Goal: Transaction & Acquisition: Purchase product/service

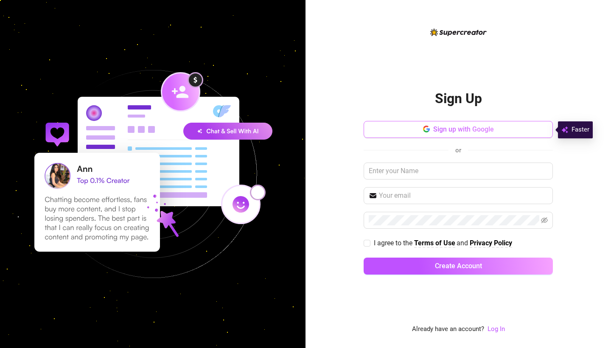
click at [501, 127] on button "Sign up with Google" at bounding box center [457, 129] width 189 height 17
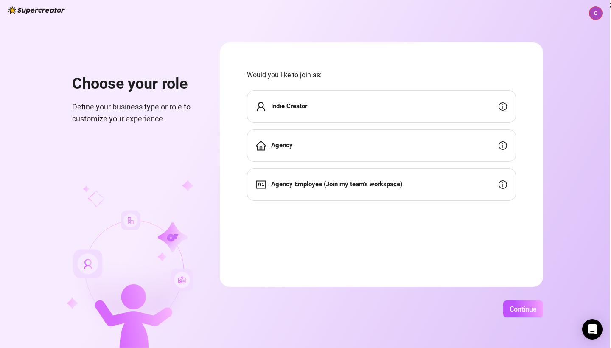
click at [428, 109] on div "Indie Creator" at bounding box center [381, 106] width 269 height 32
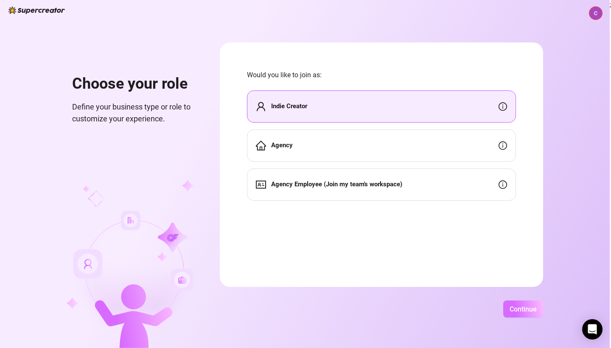
click at [542, 313] on button "Continue" at bounding box center [523, 308] width 40 height 17
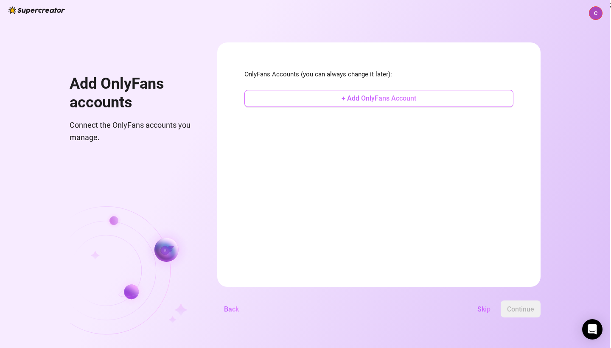
click at [441, 93] on button "+ Add OnlyFans Account" at bounding box center [378, 98] width 269 height 17
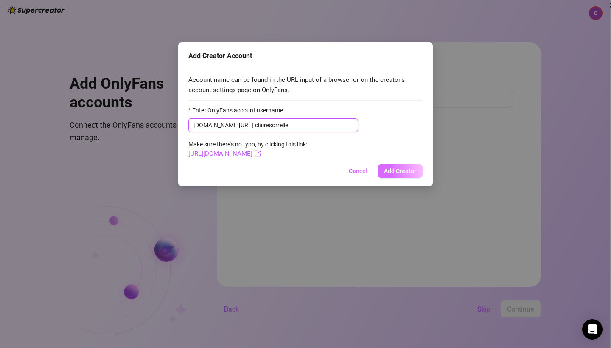
type input "clairesorrelle"
click at [396, 171] on span "Add Creator" at bounding box center [400, 170] width 32 height 7
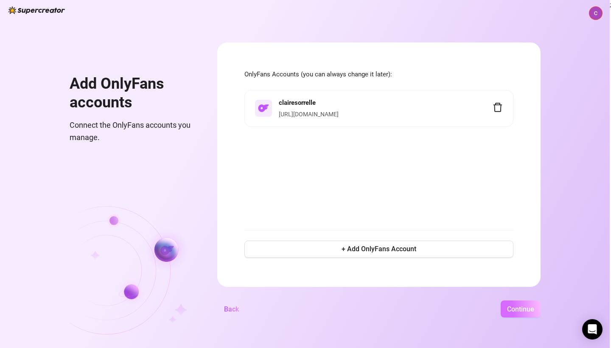
click at [540, 304] on button "Continue" at bounding box center [520, 308] width 40 height 17
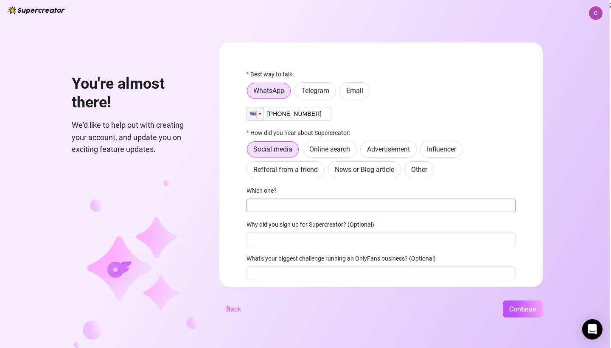
type input "+1 (917) 242-0282"
click at [402, 209] on input "Which one?" at bounding box center [380, 205] width 269 height 14
type input "chatgpt"
click at [535, 308] on span "Continue" at bounding box center [522, 309] width 27 height 8
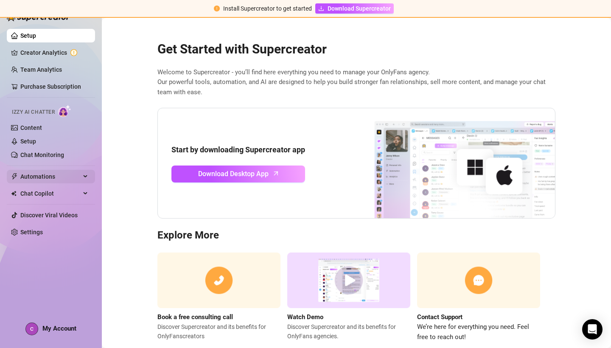
click at [78, 175] on span "Automations" at bounding box center [50, 177] width 60 height 14
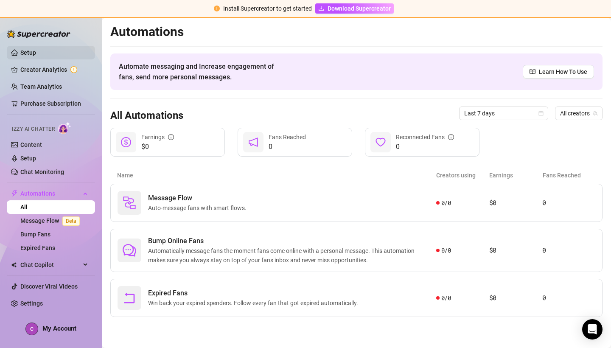
click at [20, 53] on link "Setup" at bounding box center [28, 52] width 16 height 7
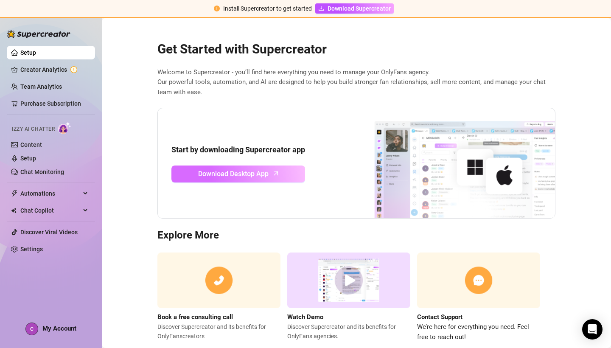
click at [275, 178] on link "Download Desktop App" at bounding box center [238, 173] width 134 height 17
click at [41, 251] on link "Settings" at bounding box center [31, 248] width 22 height 7
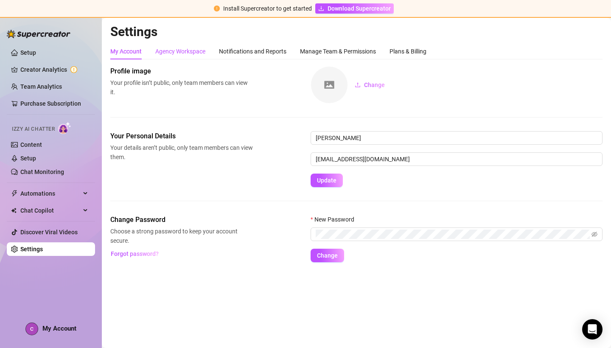
click at [195, 49] on div "Agency Workspace" at bounding box center [180, 51] width 50 height 9
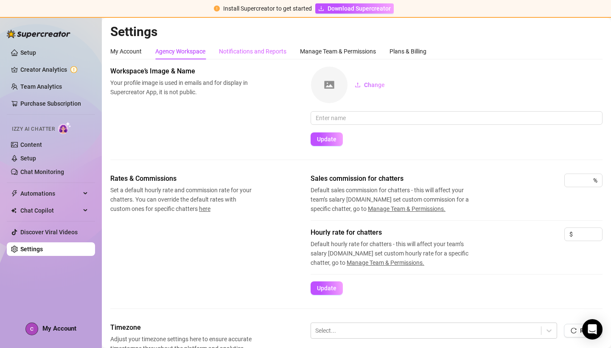
click at [269, 46] on div "Notifications and Reports" at bounding box center [252, 51] width 67 height 16
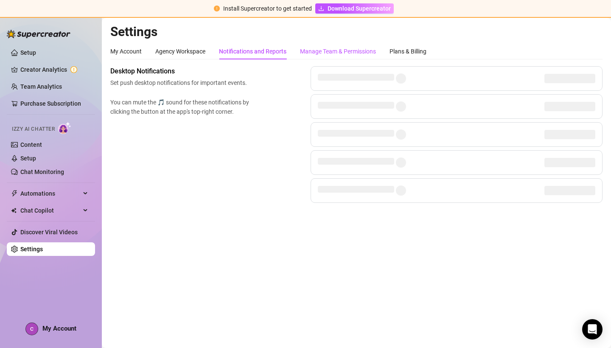
click at [354, 50] on div "Manage Team & Permissions" at bounding box center [338, 51] width 76 height 9
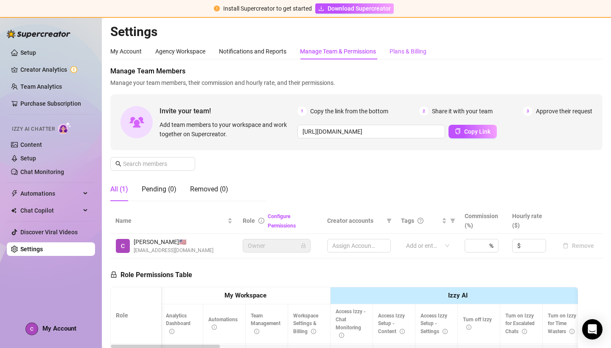
click at [418, 50] on div "Plans & Billing" at bounding box center [407, 51] width 37 height 9
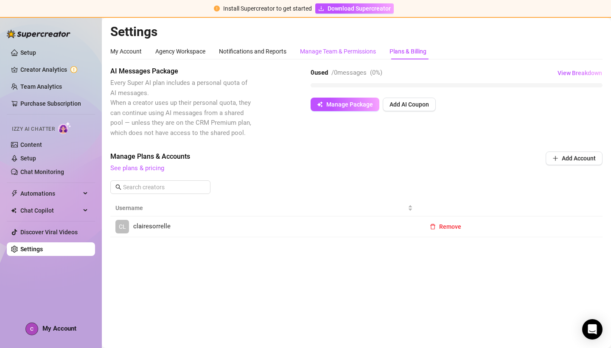
click at [348, 50] on div "Manage Team & Permissions" at bounding box center [338, 51] width 76 height 9
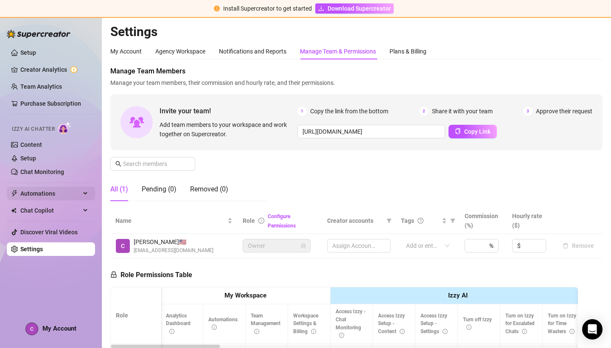
click at [79, 190] on span "Automations" at bounding box center [50, 194] width 60 height 14
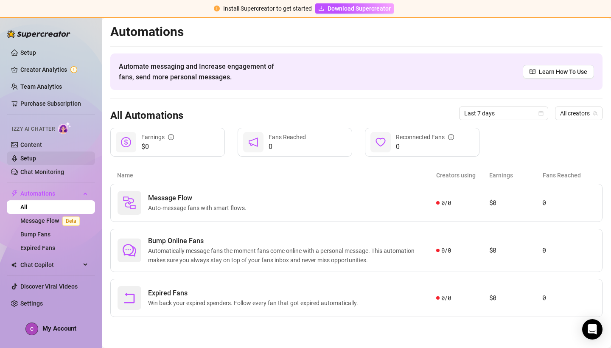
click at [28, 159] on link "Setup" at bounding box center [28, 158] width 16 height 7
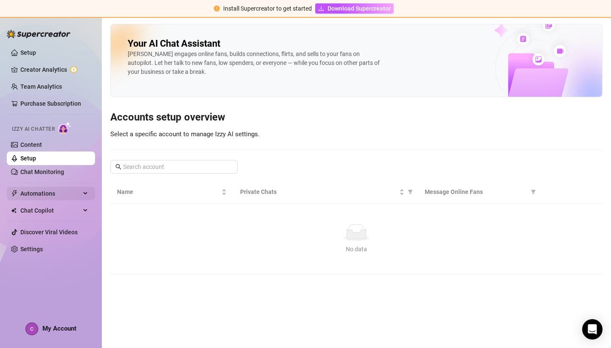
click at [43, 194] on span "Automations" at bounding box center [50, 194] width 60 height 14
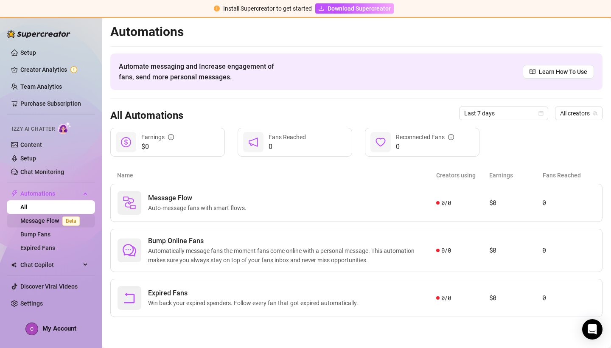
click at [64, 219] on span "Beta" at bounding box center [70, 220] width 17 height 9
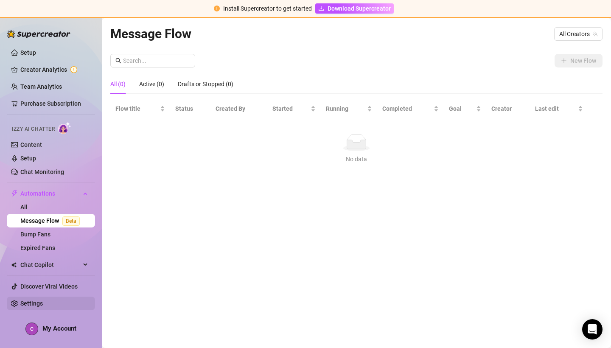
click at [31, 303] on link "Settings" at bounding box center [31, 303] width 22 height 7
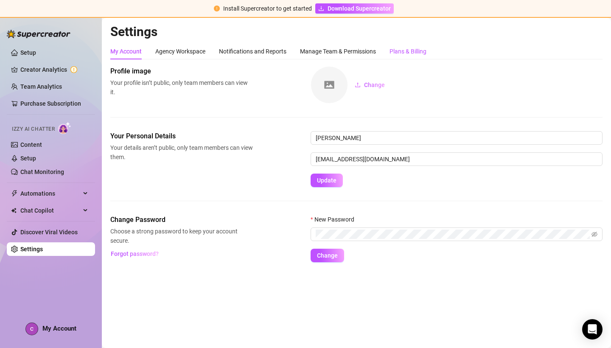
click at [416, 51] on div "Plans & Billing" at bounding box center [407, 51] width 37 height 9
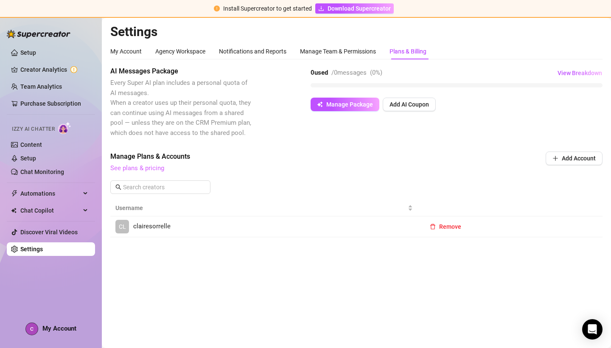
click at [136, 167] on link "See plans & pricing" at bounding box center [137, 168] width 54 height 8
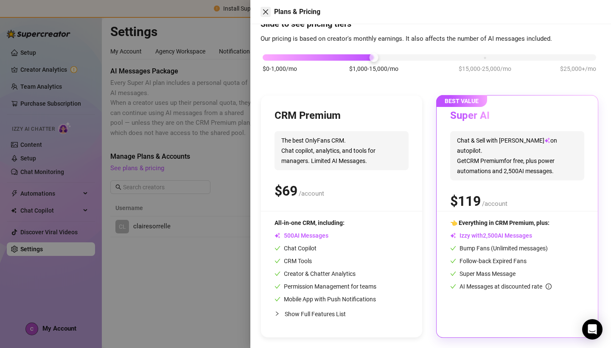
click at [270, 12] on button "Close" at bounding box center [265, 12] width 10 height 10
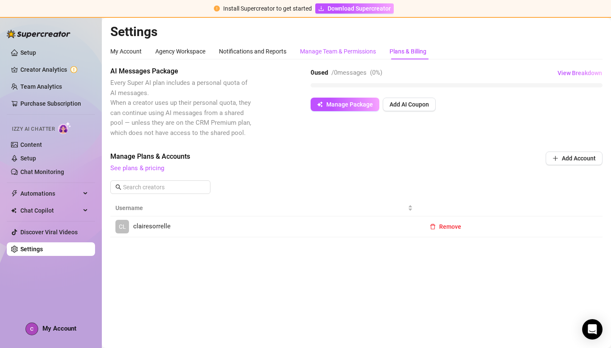
click at [349, 50] on div "Manage Team & Permissions" at bounding box center [338, 51] width 76 height 9
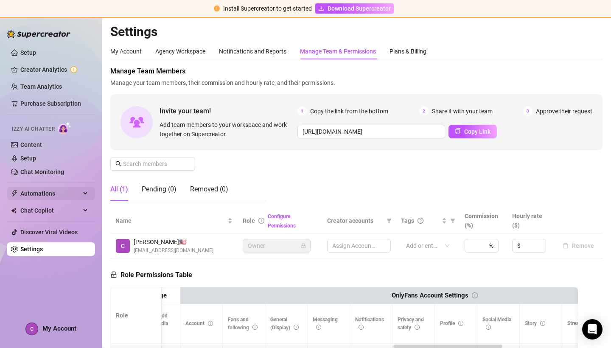
click at [61, 193] on span "Automations" at bounding box center [50, 194] width 60 height 14
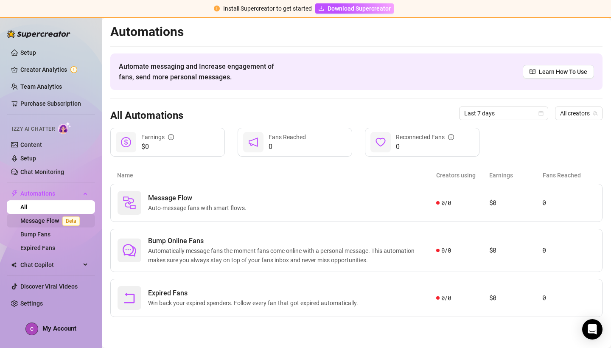
click at [47, 221] on link "Message Flow Beta" at bounding box center [51, 220] width 63 height 7
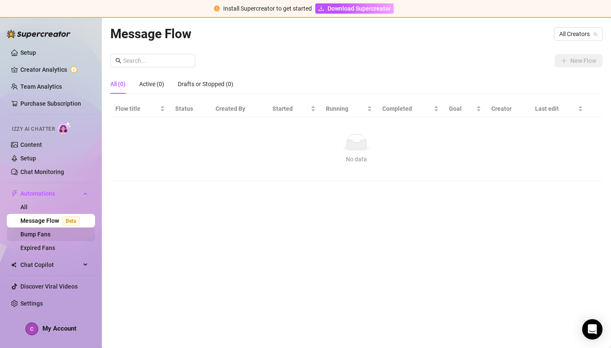
click at [44, 232] on link "Bump Fans" at bounding box center [35, 234] width 30 height 7
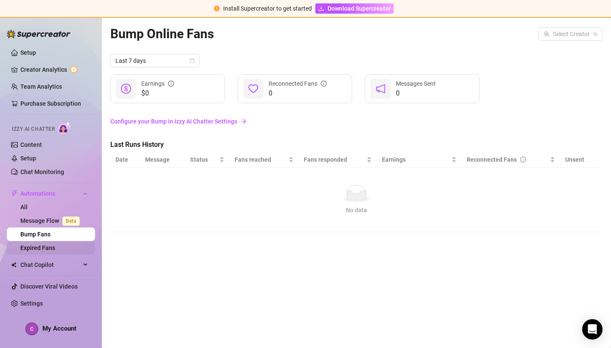
click at [54, 247] on link "Expired Fans" at bounding box center [37, 247] width 35 height 7
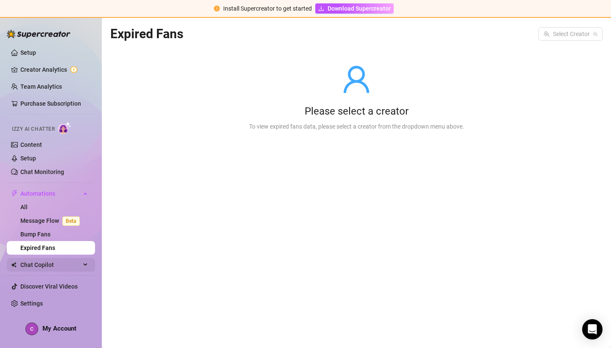
click at [53, 261] on span "Chat Copilot" at bounding box center [50, 265] width 60 height 14
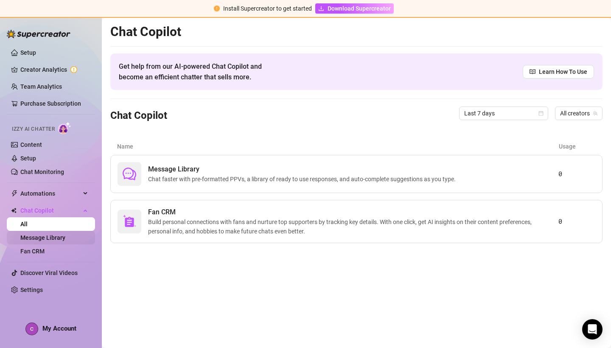
click at [62, 235] on link "Message Library" at bounding box center [42, 237] width 45 height 7
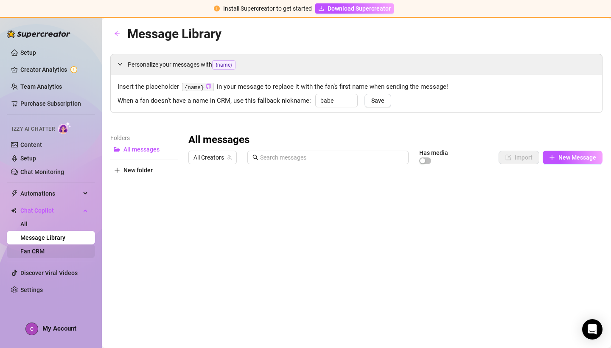
click at [45, 251] on link "Fan CRM" at bounding box center [32, 251] width 24 height 7
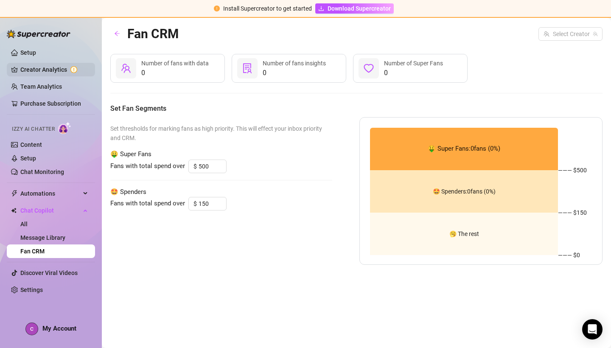
click at [51, 73] on link "Creator Analytics" at bounding box center [54, 70] width 68 height 14
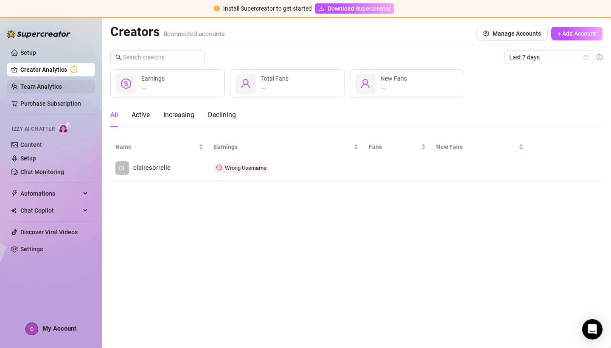
click at [46, 87] on link "Team Analytics" at bounding box center [41, 86] width 42 height 7
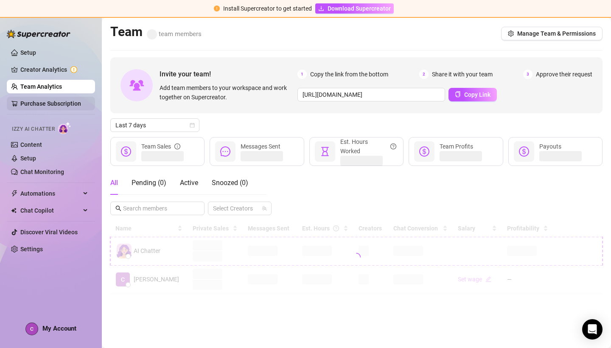
click at [45, 102] on link "Purchase Subscription" at bounding box center [50, 103] width 61 height 7
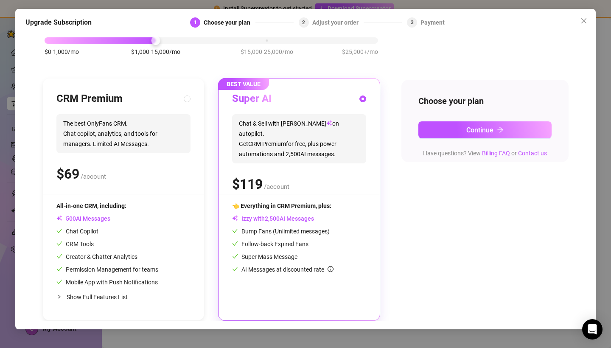
scroll to position [47, 0]
click at [141, 251] on div "All-in-one CRM, including: AI Messages Chat Copilot CRM Tools Creator & Chatter…" at bounding box center [107, 244] width 102 height 86
radio input "true"
radio input "false"
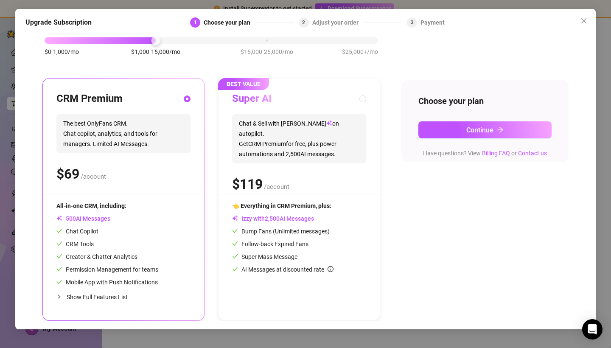
scroll to position [0, 0]
click at [505, 153] on link "Billing FAQ" at bounding box center [496, 153] width 28 height 7
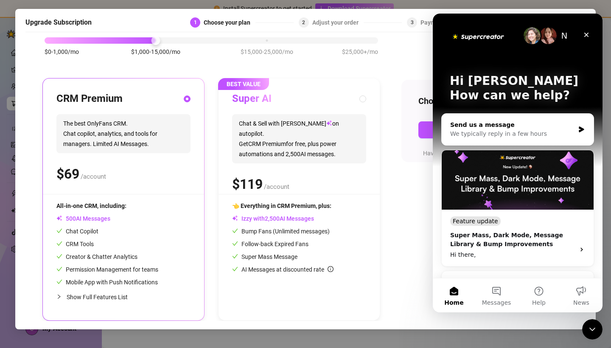
click at [483, 127] on div "Send us a message" at bounding box center [512, 124] width 124 height 9
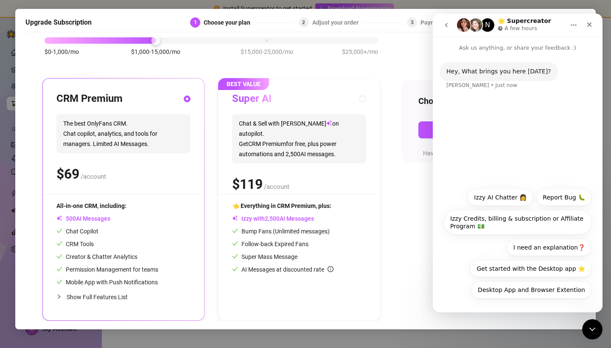
click at [460, 79] on div "Hey, What brings you here today? Ella • Just now" at bounding box center [498, 71] width 118 height 19
click at [555, 249] on button "I need an explanation❓" at bounding box center [549, 247] width 84 height 17
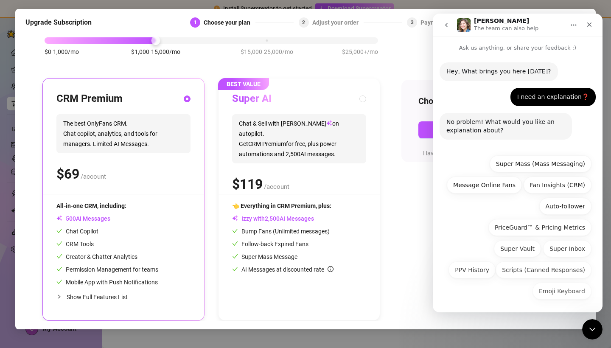
scroll to position [0, 0]
click at [490, 200] on div "Emoji Keyboard Super Mass (Mass Messaging) Message Online Fans Fan Insights (CR…" at bounding box center [517, 229] width 148 height 148
click at [574, 24] on icon "Home" at bounding box center [573, 25] width 7 height 7
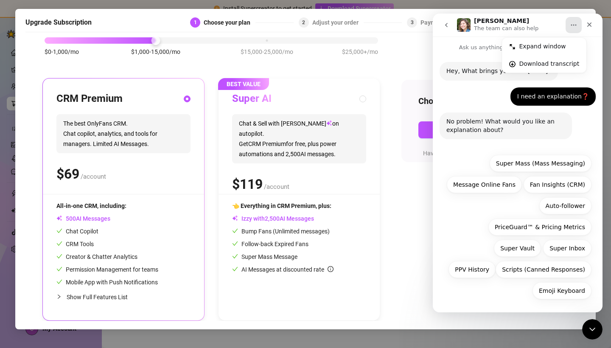
click at [477, 167] on div "Emoji Keyboard Super Mass (Mass Messaging) Message Online Fans Fan Insights (CR…" at bounding box center [517, 229] width 148 height 148
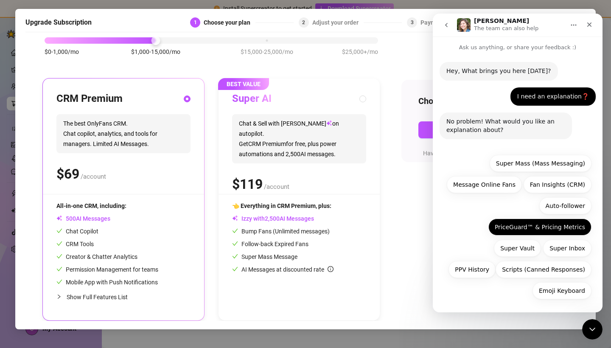
click at [556, 228] on button "PriceGuard™ & Pricing Metrics" at bounding box center [539, 226] width 103 height 17
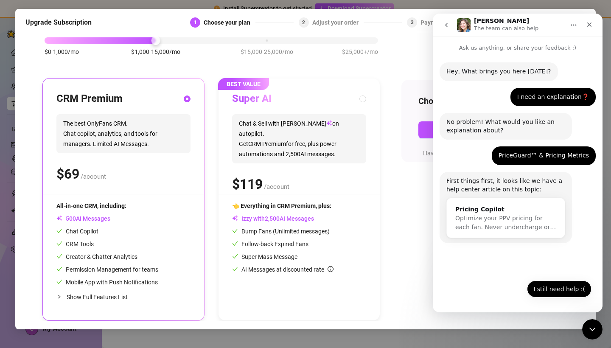
click at [547, 288] on button "I still need help :(" at bounding box center [559, 288] width 64 height 17
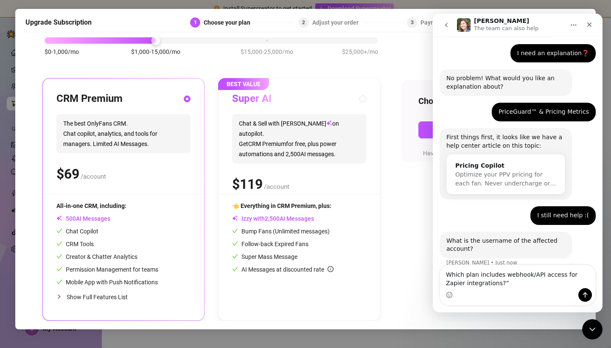
scroll to position [52, 0]
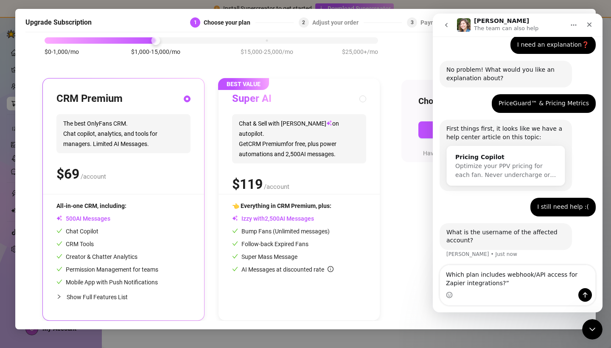
type textarea "Which plan includes webhook/API access for Zapier integrations?"
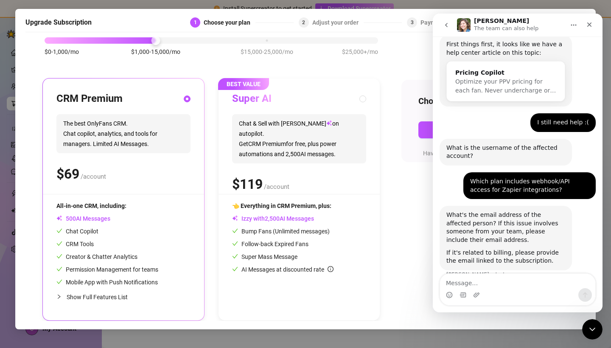
scroll to position [146, 0]
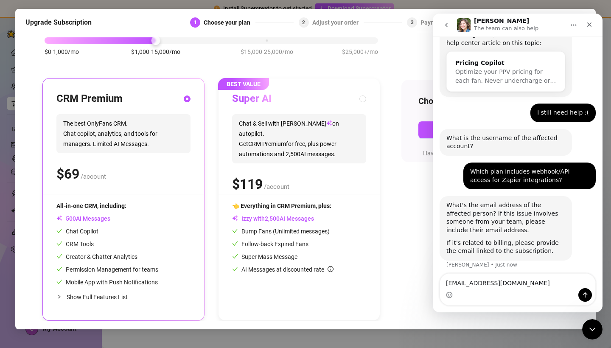
type textarea "Clairesorrelle@gmail.com"
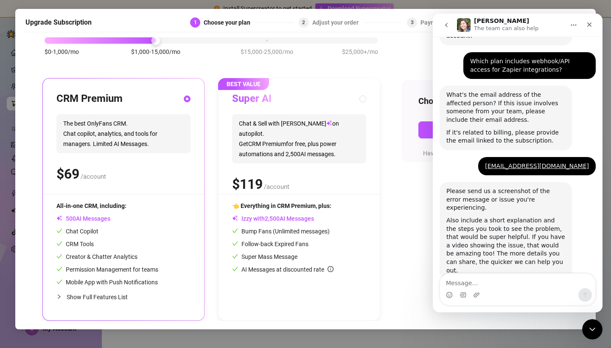
scroll to position [257, 0]
click at [505, 277] on textarea "Message…" at bounding box center [517, 280] width 155 height 14
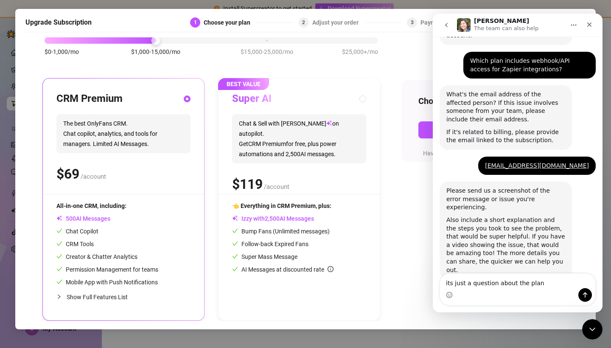
type textarea "its just a question about the plans"
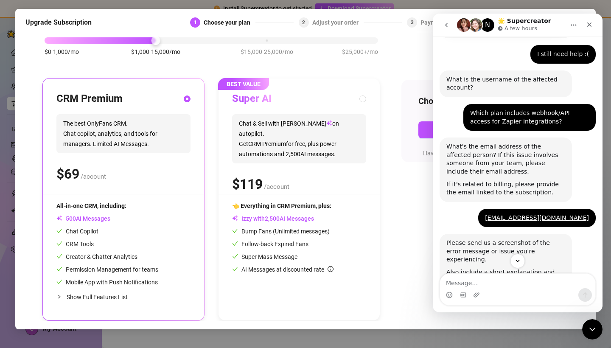
scroll to position [193, 0]
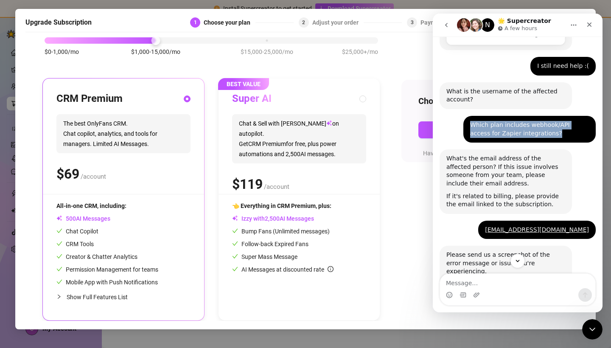
drag, startPoint x: 533, startPoint y: 131, endPoint x: 466, endPoint y: 123, distance: 67.9
click at [466, 123] on div "Which plan includes webhook/API access for Zapier integrations? claire • Just n…" at bounding box center [529, 129] width 132 height 27
copy div "Which plan includes webhook/API access for Zapier integrations?"
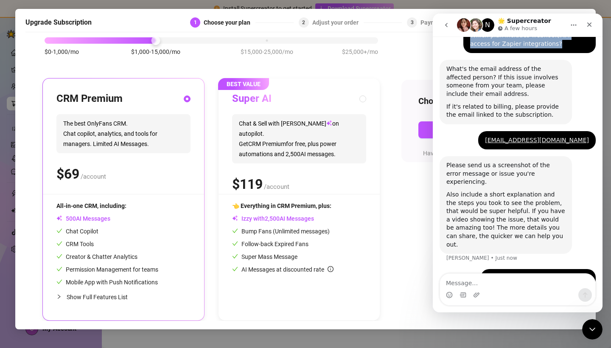
scroll to position [282, 0]
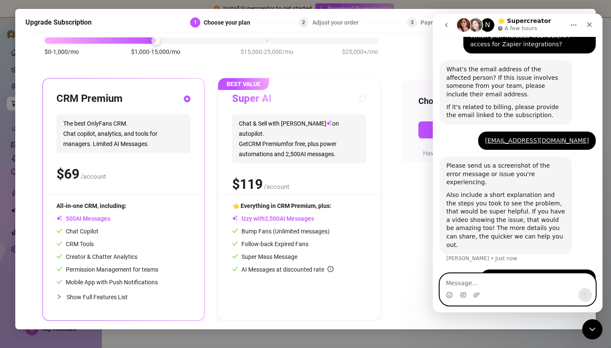
click at [463, 283] on textarea "Message…" at bounding box center [517, 280] width 155 height 14
paste textarea "Which plan includes webhook/API access for Zapier integrations?"
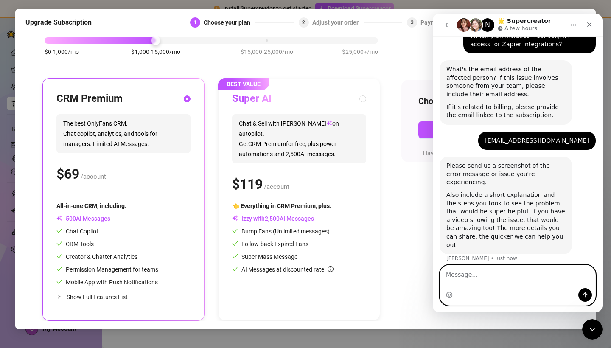
type textarea "Which plan includes webhook/API access for Zapier integrations?"
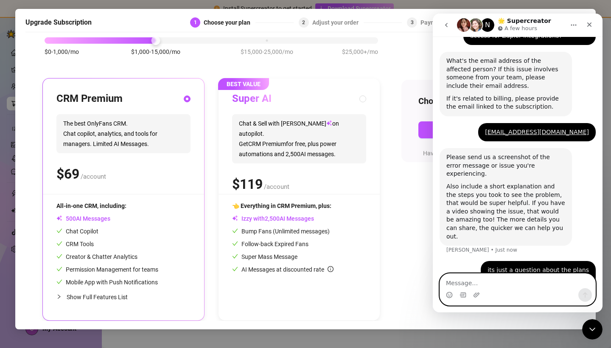
scroll to position [309, 0]
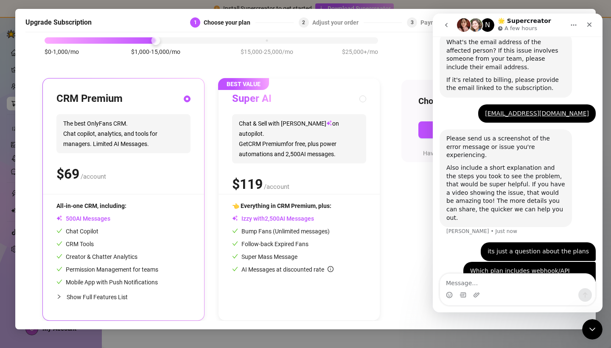
click at [87, 296] on span "Show Full Features List" at bounding box center [97, 296] width 61 height 7
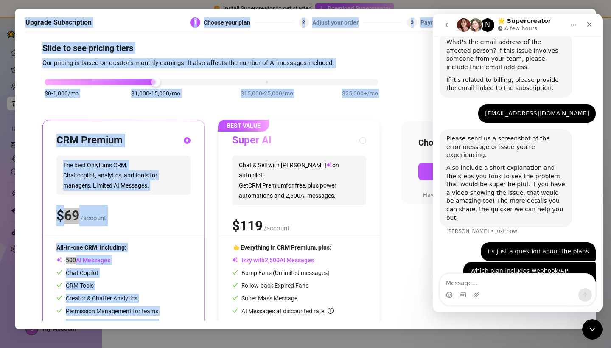
scroll to position [0, 0]
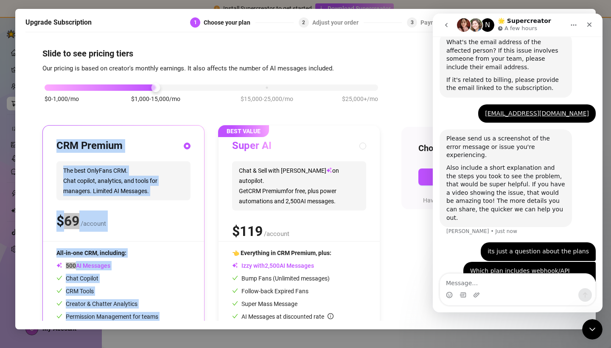
drag, startPoint x: 134, startPoint y: 298, endPoint x: 62, endPoint y: 145, distance: 168.6
click at [57, 145] on div "CRM Premium The best OnlyFans CRM. Chat copilot, analytics, and tools for manag…" at bounding box center [123, 305] width 161 height 361
copy div "CRM Premium The best OnlyFans CRM. Chat copilot, analytics, and tools for manag…"
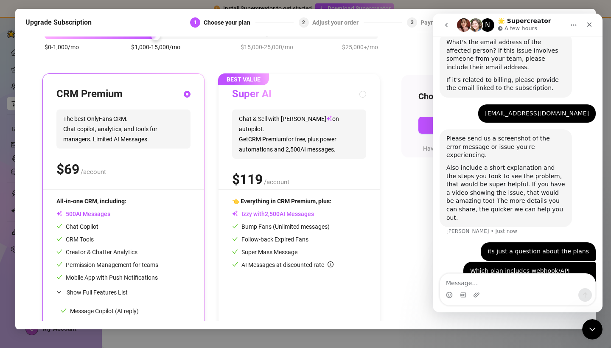
click at [402, 183] on div "$0-1,000/mo $1,000-15,000/mo $15,000-25,000/mo $25,000+/mo CRM Premium The best…" at bounding box center [305, 228] width 526 height 413
click at [357, 169] on div "$ /account" at bounding box center [299, 179] width 134 height 21
radio input "false"
radio input "true"
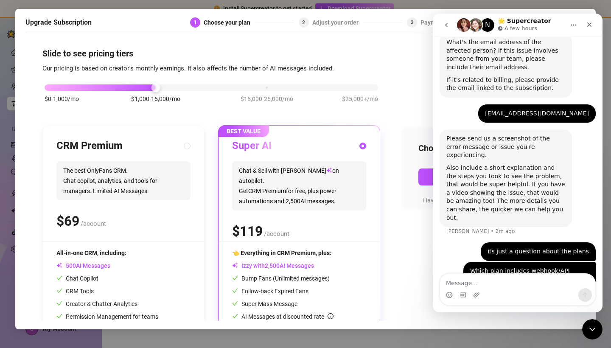
click at [568, 23] on button "Home" at bounding box center [573, 25] width 16 height 16
click at [448, 23] on icon "go back" at bounding box center [446, 25] width 7 height 7
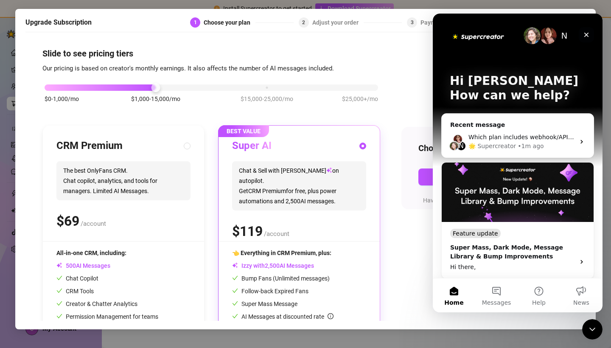
click at [588, 34] on icon "Close" at bounding box center [586, 34] width 7 height 7
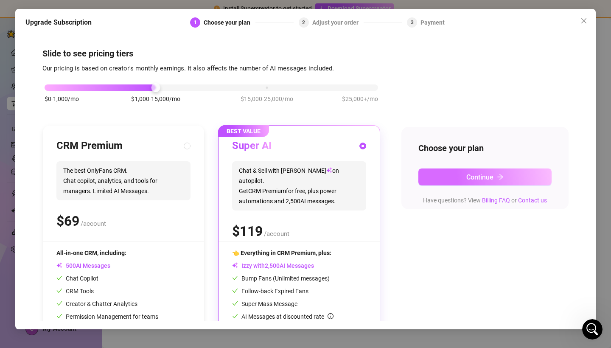
click at [480, 170] on button "Continue" at bounding box center [484, 176] width 133 height 17
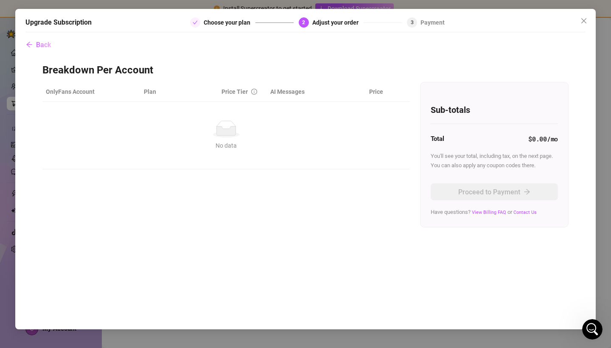
click at [208, 135] on div "No data" at bounding box center [226, 128] width 354 height 17
click at [577, 20] on span "Close" at bounding box center [584, 20] width 14 height 7
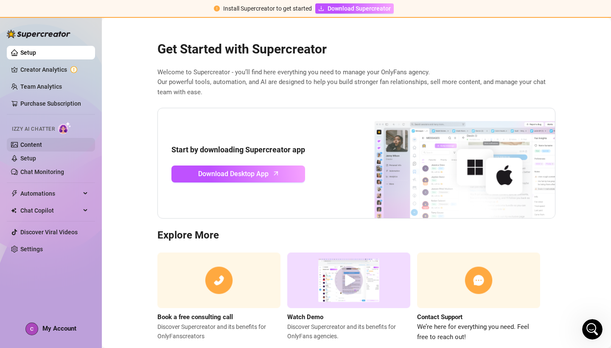
click at [42, 146] on link "Content" at bounding box center [31, 144] width 22 height 7
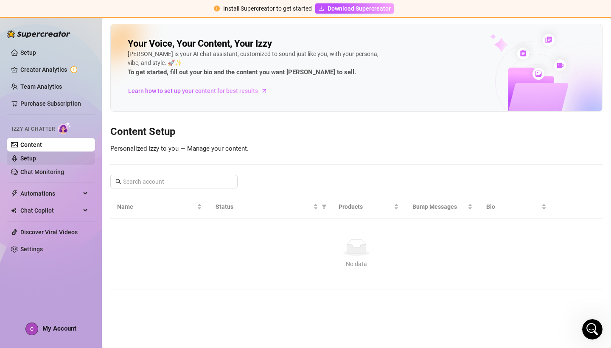
click at [36, 155] on link "Setup" at bounding box center [28, 158] width 16 height 7
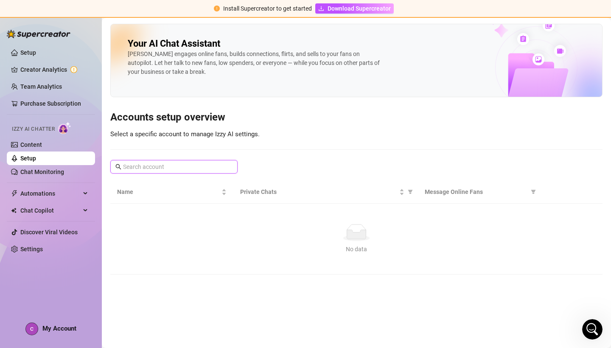
click at [175, 169] on input "text" at bounding box center [174, 166] width 103 height 9
click at [24, 52] on link "Setup" at bounding box center [28, 52] width 16 height 7
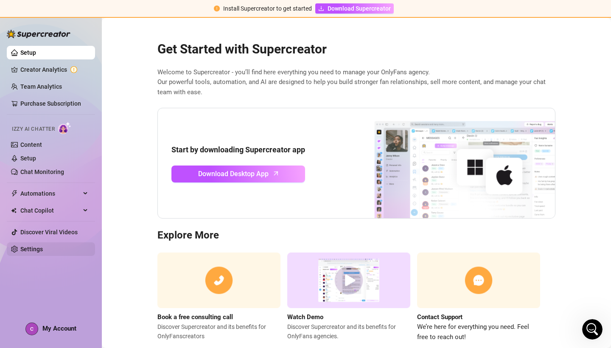
click at [31, 248] on link "Settings" at bounding box center [31, 248] width 22 height 7
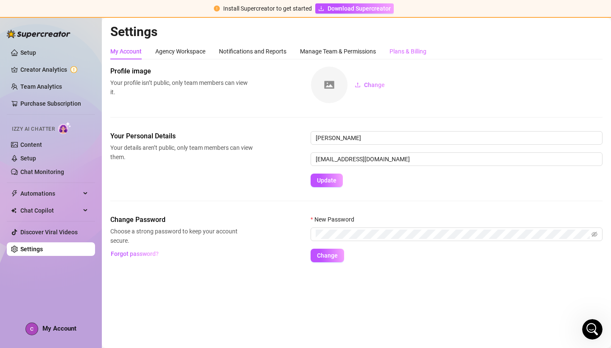
click at [415, 46] on div "Plans & Billing" at bounding box center [407, 51] width 37 height 16
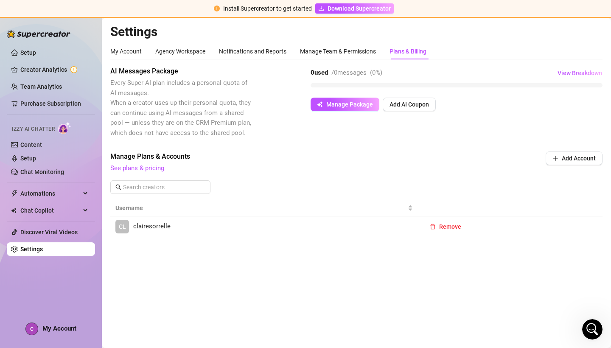
click at [243, 221] on link "CL clairesorrelle" at bounding box center [263, 227] width 297 height 14
click at [143, 229] on span "clairesorrelle" at bounding box center [151, 226] width 37 height 10
click at [588, 151] on button "Add Account" at bounding box center [573, 158] width 57 height 14
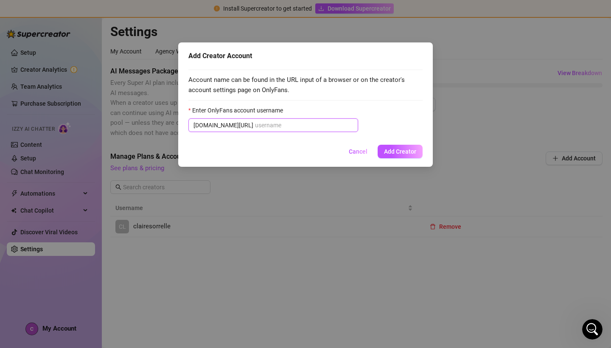
click at [349, 125] on input "Enter OnlyFans account username" at bounding box center [304, 124] width 98 height 9
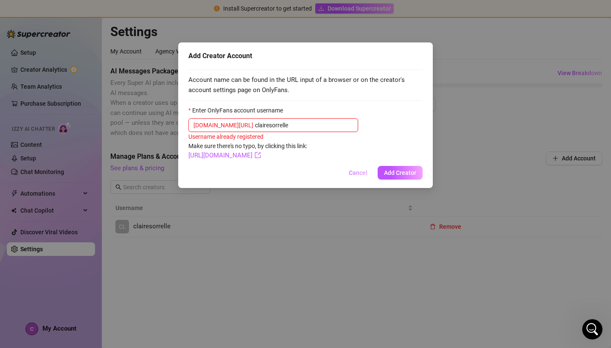
type input "clairesorrelle"
click at [359, 173] on span "Cancel" at bounding box center [358, 172] width 19 height 7
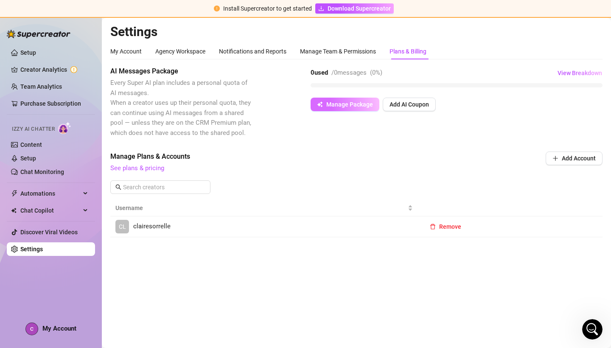
click at [370, 106] on span "Manage Package" at bounding box center [349, 104] width 47 height 7
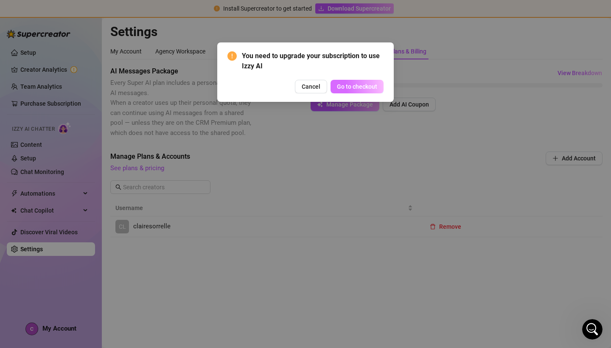
click at [361, 91] on button "Go to checkout" at bounding box center [356, 87] width 53 height 14
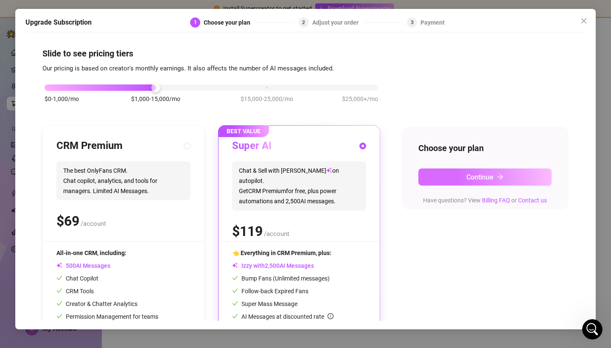
click at [479, 178] on span "Continue" at bounding box center [479, 177] width 27 height 8
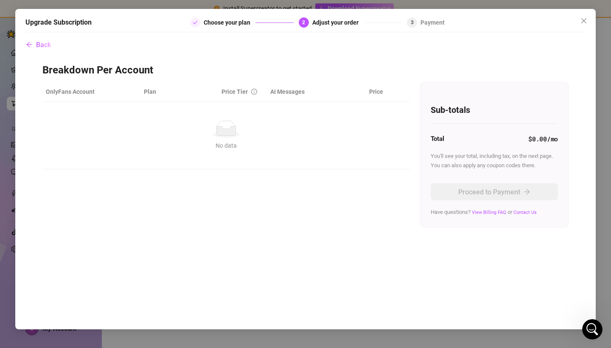
click at [256, 131] on div "No data" at bounding box center [226, 128] width 354 height 17
click at [74, 133] on div "No data" at bounding box center [226, 128] width 354 height 17
click at [583, 21] on icon "close" at bounding box center [583, 20] width 5 height 5
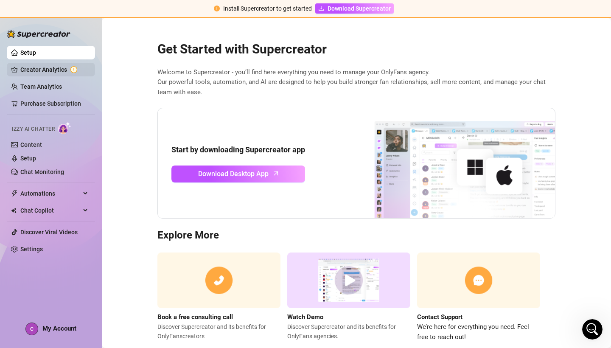
click at [37, 71] on link "Creator Analytics" at bounding box center [54, 70] width 68 height 14
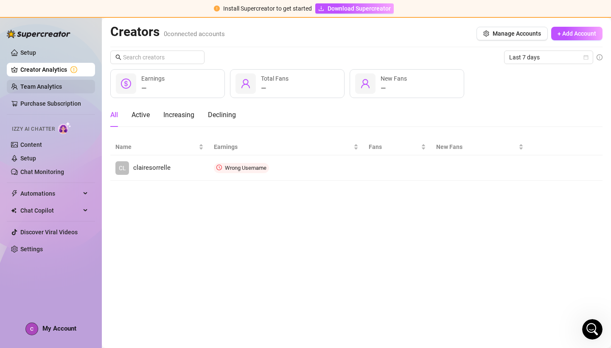
click at [42, 85] on link "Team Analytics" at bounding box center [41, 86] width 42 height 7
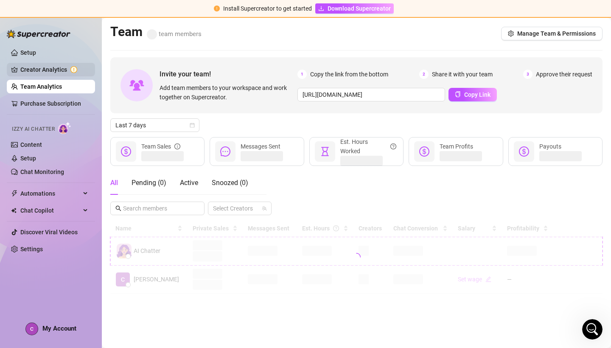
click at [39, 68] on link "Creator Analytics" at bounding box center [54, 70] width 68 height 14
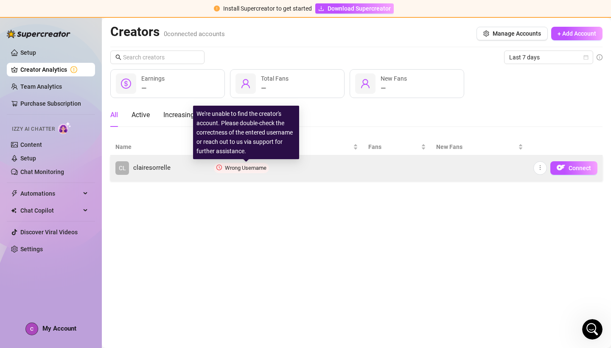
click at [243, 167] on span "Wrong Username" at bounding box center [246, 168] width 42 height 6
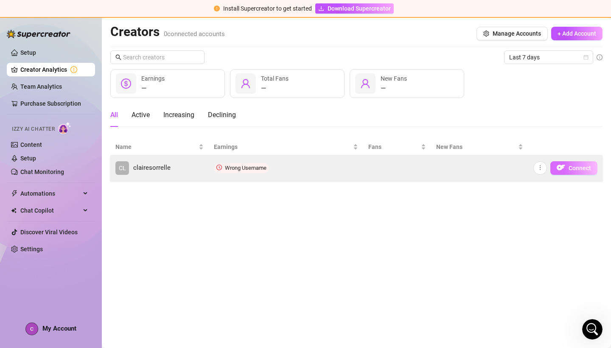
click at [567, 166] on button "Connect" at bounding box center [573, 168] width 47 height 14
click at [170, 164] on link "CL clairesorrelle" at bounding box center [159, 168] width 88 height 14
click at [561, 171] on img "button" at bounding box center [560, 167] width 8 height 8
click at [535, 170] on button "button" at bounding box center [540, 168] width 14 height 14
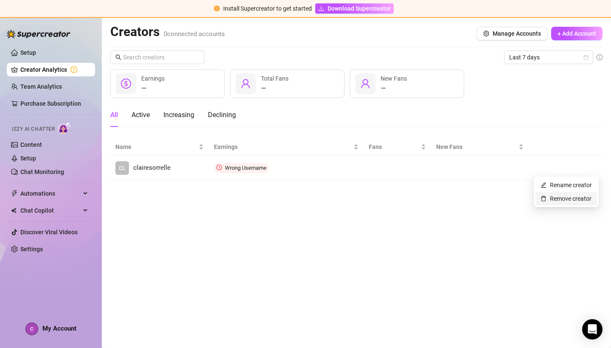
click at [549, 195] on link "Remove creator" at bounding box center [565, 198] width 51 height 7
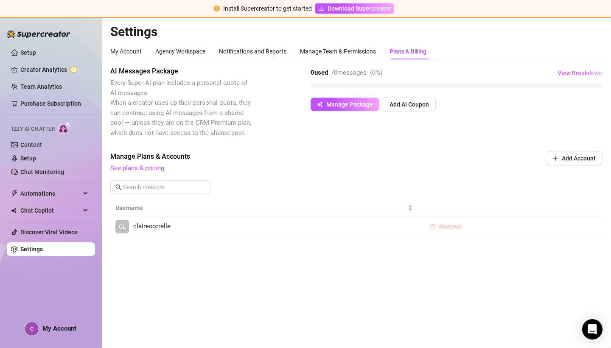
click at [440, 223] on span "Remove" at bounding box center [450, 226] width 22 height 7
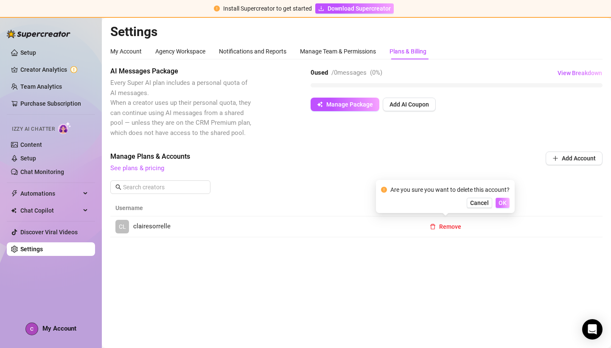
click at [500, 205] on span "OK" at bounding box center [502, 202] width 8 height 7
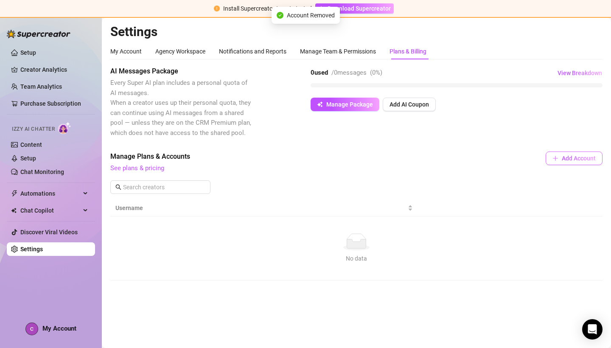
click at [581, 156] on span "Add Account" at bounding box center [578, 158] width 34 height 7
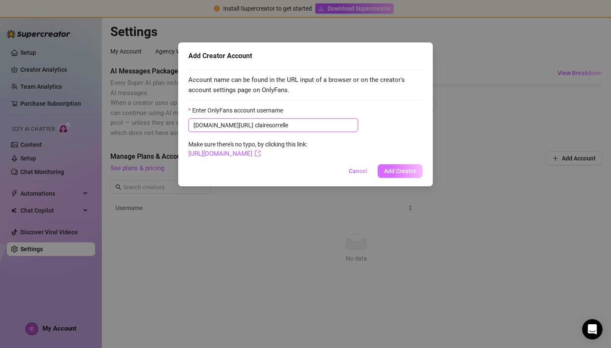
type input "clairesorrelle"
click at [412, 170] on span "Add Creator" at bounding box center [400, 170] width 32 height 7
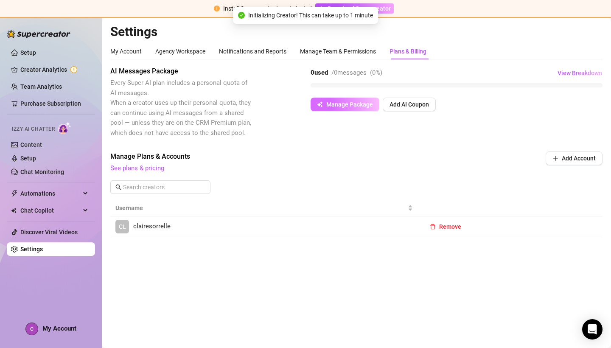
click at [327, 108] on button "Manage Package" at bounding box center [344, 105] width 69 height 14
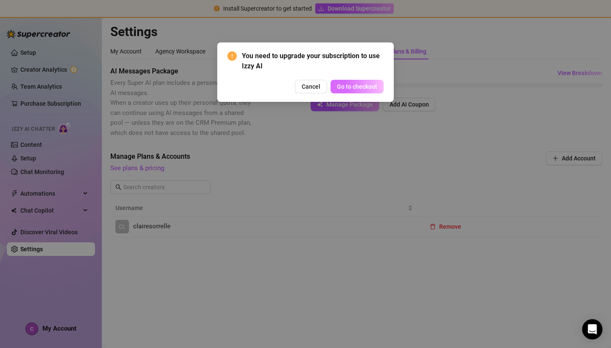
click at [356, 84] on span "Go to checkout" at bounding box center [357, 86] width 40 height 7
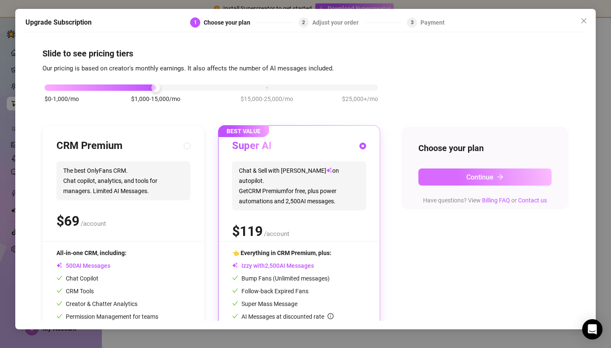
click at [450, 184] on button "Continue" at bounding box center [484, 176] width 133 height 17
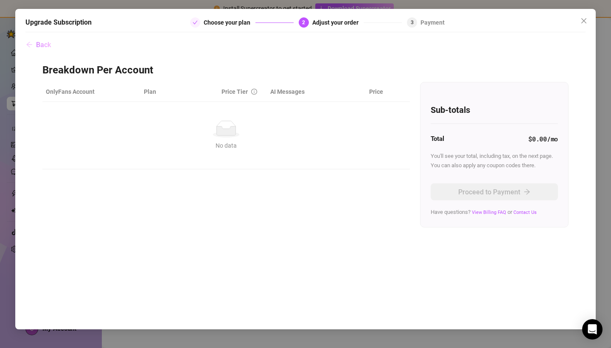
click at [35, 40] on button "Back" at bounding box center [38, 44] width 26 height 17
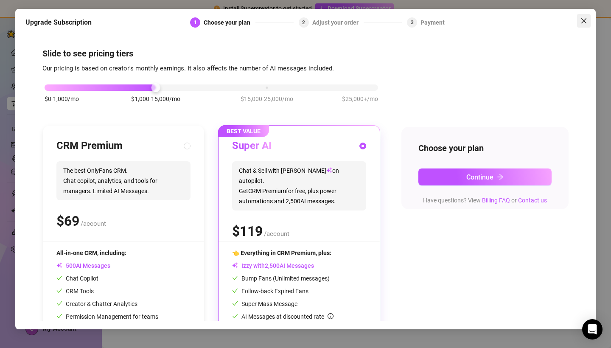
click at [586, 23] on icon "close" at bounding box center [583, 20] width 5 height 5
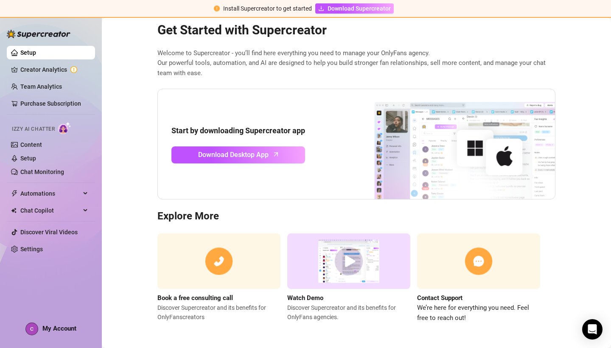
scroll to position [18, 0]
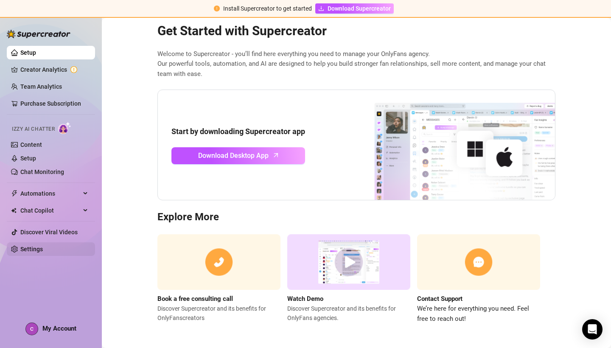
click at [43, 247] on link "Settings" at bounding box center [31, 248] width 22 height 7
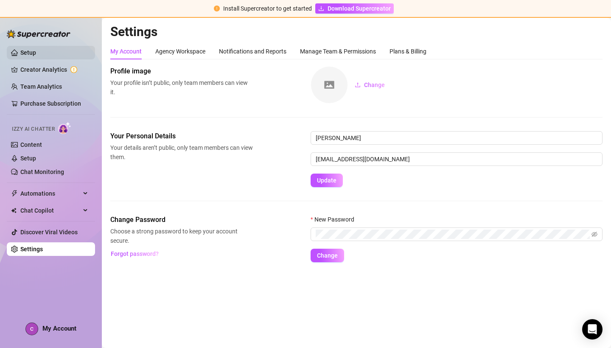
click at [36, 54] on link "Setup" at bounding box center [28, 52] width 16 height 7
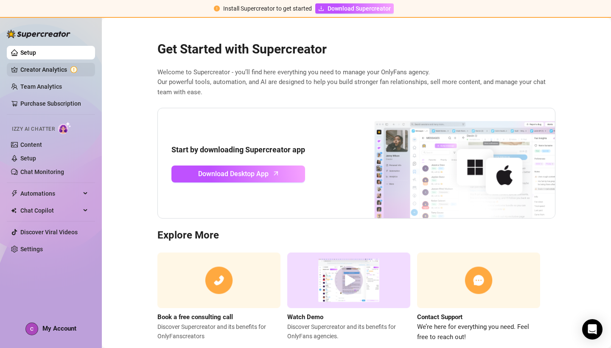
click at [68, 65] on link "Creator Analytics" at bounding box center [54, 70] width 68 height 14
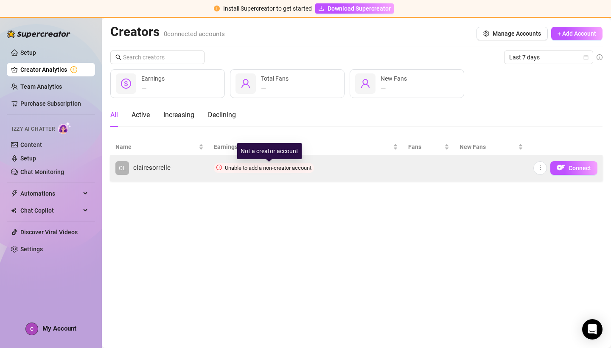
click at [262, 167] on span "Unable to add a non-creator account" at bounding box center [268, 168] width 86 height 6
click at [542, 167] on icon "more" at bounding box center [540, 168] width 6 height 6
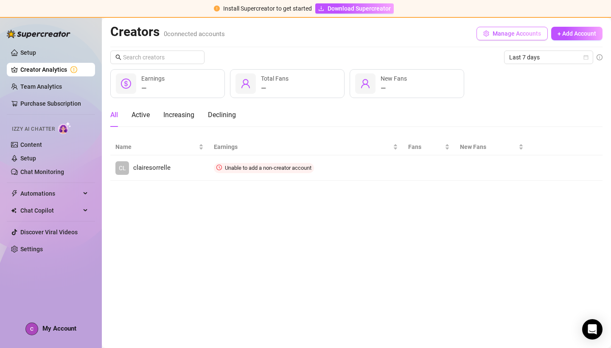
click at [517, 38] on button "Manage Accounts" at bounding box center [511, 34] width 71 height 14
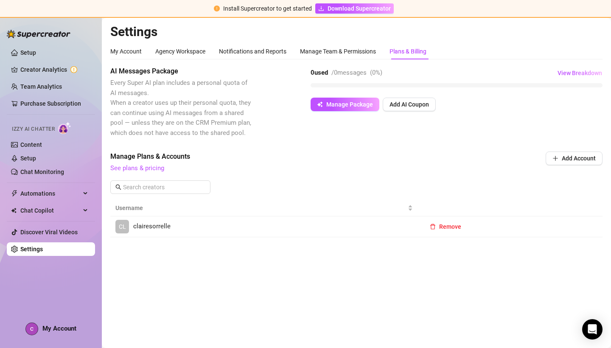
click at [200, 220] on link "CL clairesorrelle" at bounding box center [263, 227] width 297 height 14
click at [356, 105] on span "Manage Package" at bounding box center [349, 104] width 47 height 7
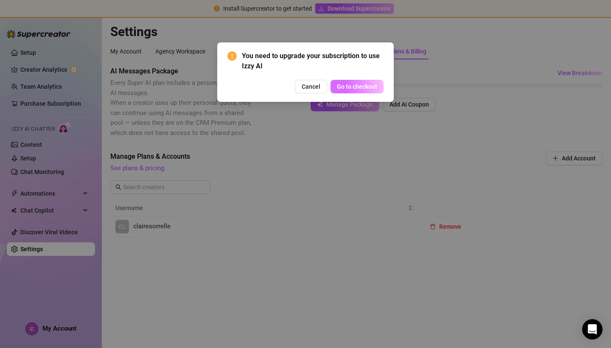
click at [359, 86] on span "Go to checkout" at bounding box center [357, 86] width 40 height 7
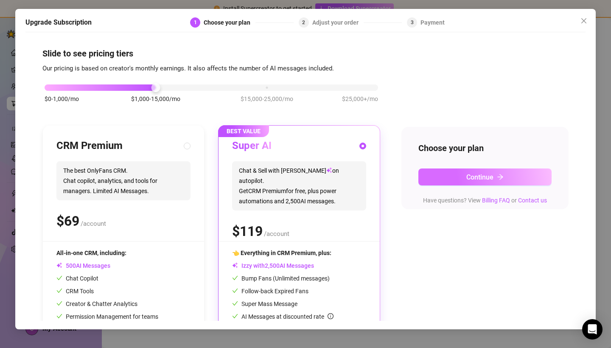
click at [462, 178] on button "Continue" at bounding box center [484, 176] width 133 height 17
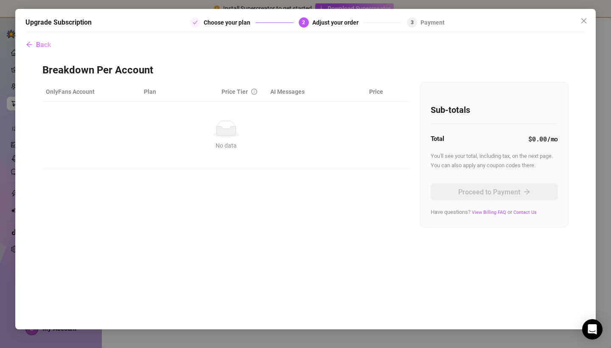
click at [187, 137] on div "No data" at bounding box center [226, 128] width 354 height 17
click at [587, 17] on span "Close" at bounding box center [584, 20] width 14 height 7
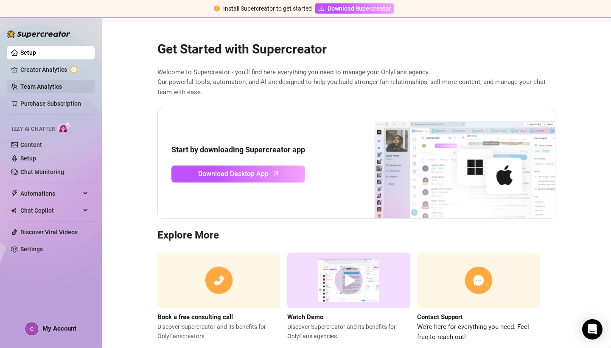
click at [33, 88] on link "Team Analytics" at bounding box center [41, 86] width 42 height 7
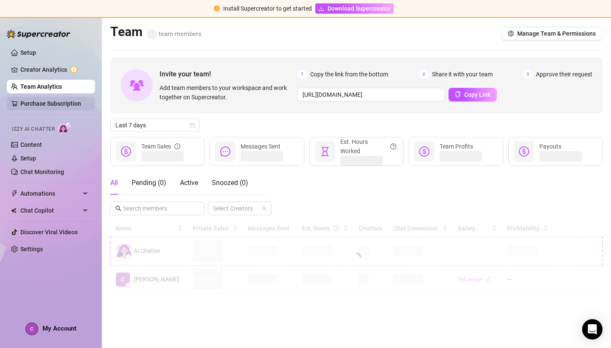
click at [35, 106] on link "Purchase Subscription" at bounding box center [50, 103] width 61 height 7
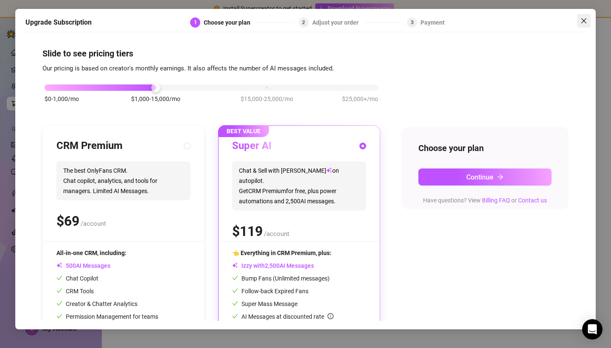
click at [579, 20] on span "Close" at bounding box center [584, 20] width 14 height 7
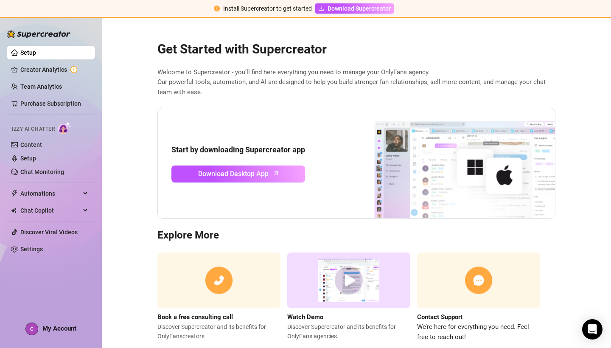
click at [165, 123] on div "Start by downloading Supercreator app Download Desktop App" at bounding box center [356, 163] width 398 height 111
click at [43, 248] on link "Settings" at bounding box center [31, 248] width 22 height 7
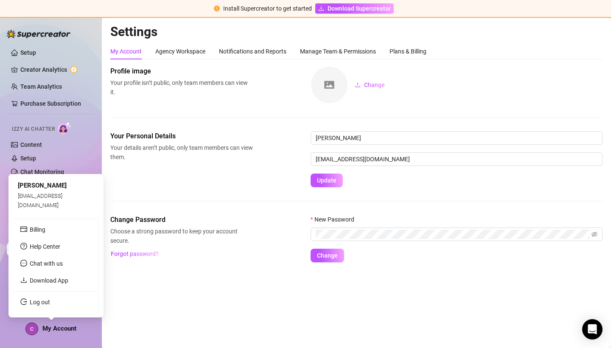
click at [49, 328] on span "My Account" at bounding box center [59, 328] width 34 height 8
click at [31, 326] on img at bounding box center [32, 329] width 12 height 12
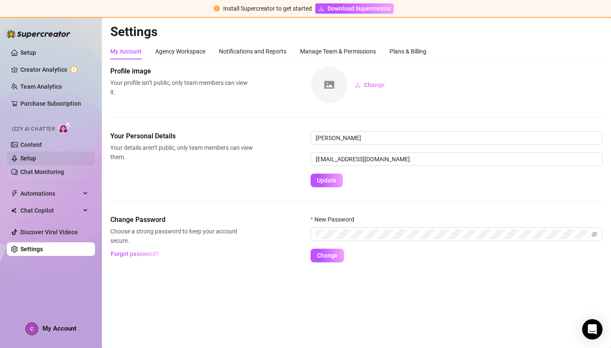
click at [36, 158] on link "Setup" at bounding box center [28, 158] width 16 height 7
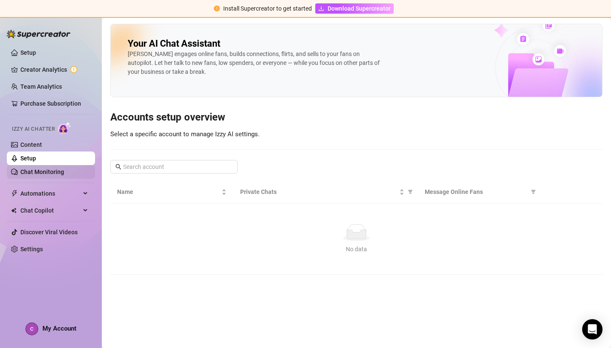
click at [59, 170] on link "Chat Monitoring" at bounding box center [42, 171] width 44 height 7
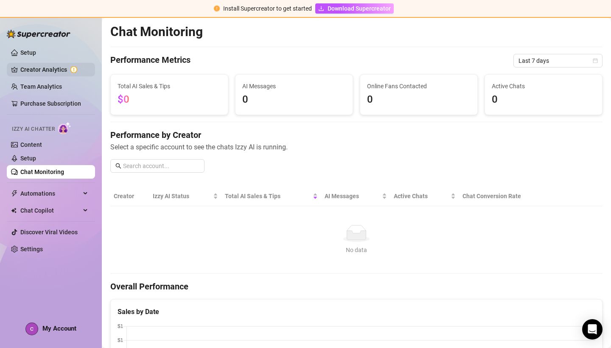
click at [33, 67] on link "Creator Analytics" at bounding box center [54, 70] width 68 height 14
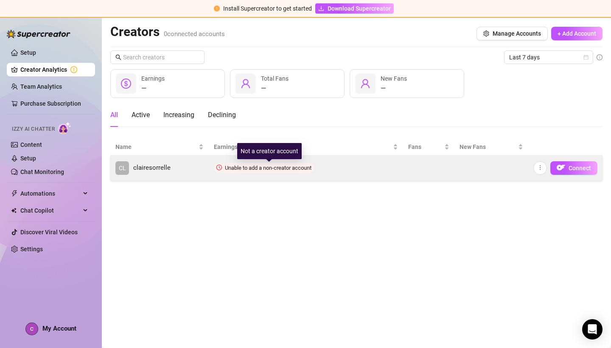
click at [241, 167] on span "Unable to add a non-creator account" at bounding box center [268, 168] width 86 height 6
click at [590, 167] on span "Connect" at bounding box center [579, 168] width 22 height 7
click at [287, 160] on td "Unable to add a non-creator account" at bounding box center [306, 167] width 194 height 25
click at [541, 167] on icon "more" at bounding box center [540, 168] width 6 height 6
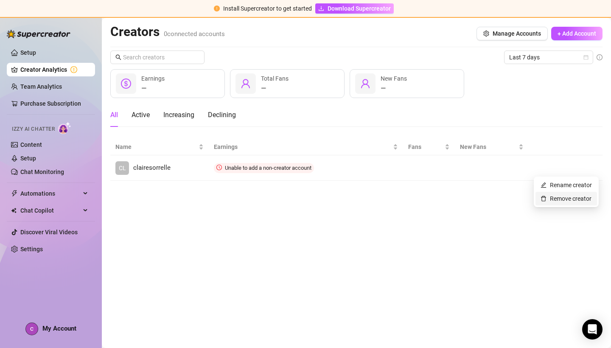
click at [554, 195] on link "Remove creator" at bounding box center [565, 198] width 51 height 7
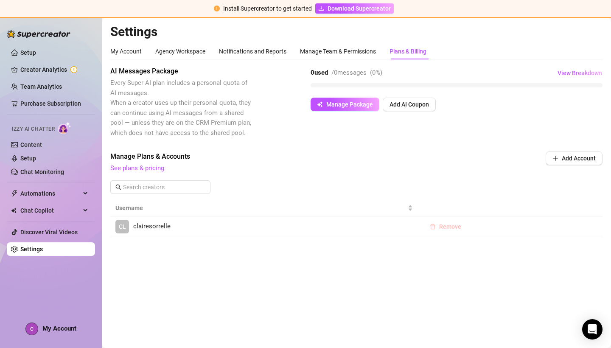
click at [435, 224] on icon "delete" at bounding box center [432, 226] width 6 height 6
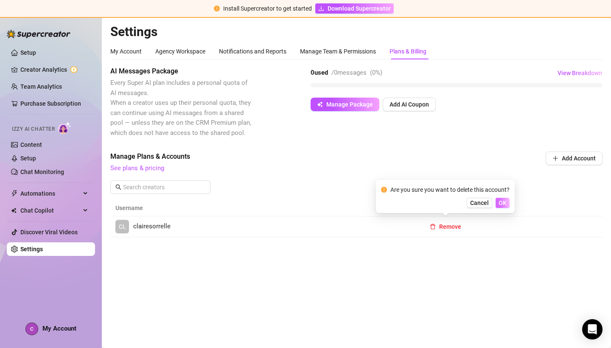
click at [501, 200] on span "OK" at bounding box center [502, 202] width 8 height 7
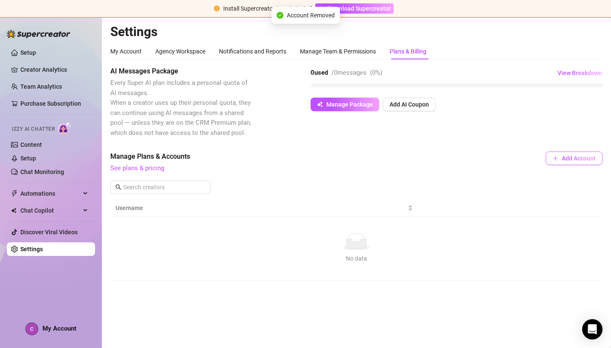
click at [574, 161] on button "Add Account" at bounding box center [573, 158] width 57 height 14
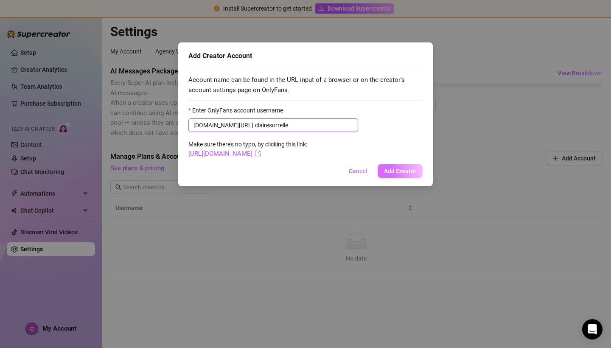
type input "clairesorrelle"
click at [396, 167] on span "Add Creator" at bounding box center [400, 170] width 32 height 7
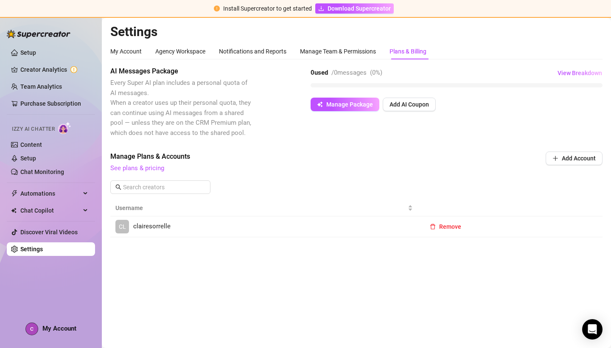
click at [135, 222] on span "clairesorrelle" at bounding box center [151, 226] width 37 height 10
click at [362, 99] on button "Manage Package" at bounding box center [344, 105] width 69 height 14
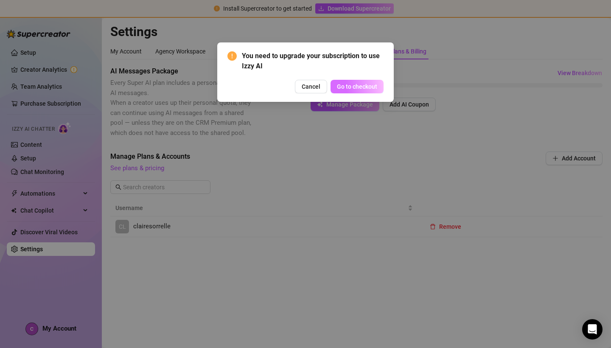
click at [350, 89] on span "Go to checkout" at bounding box center [357, 86] width 40 height 7
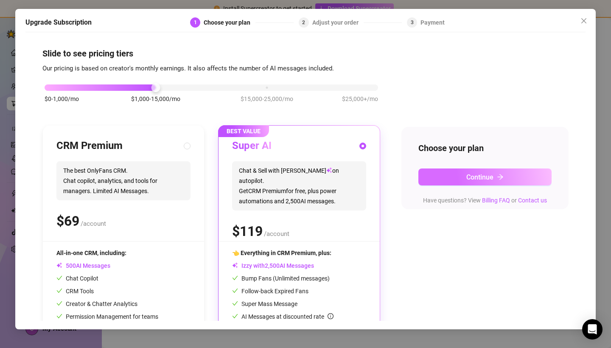
click at [449, 175] on button "Continue" at bounding box center [484, 176] width 133 height 17
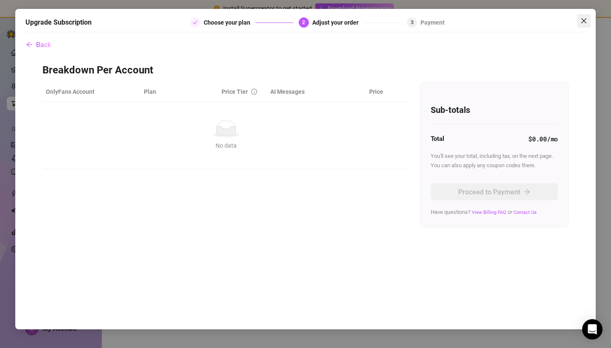
click at [581, 22] on icon "close" at bounding box center [583, 20] width 7 height 7
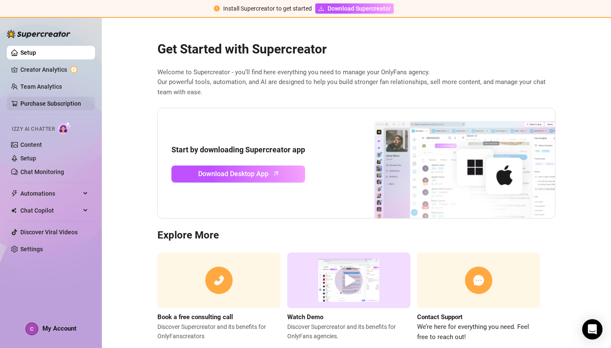
click at [33, 104] on link "Purchase Subscription" at bounding box center [50, 103] width 61 height 7
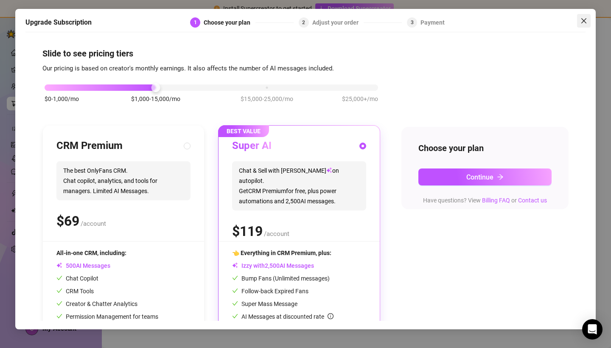
click at [583, 23] on icon "close" at bounding box center [583, 20] width 7 height 7
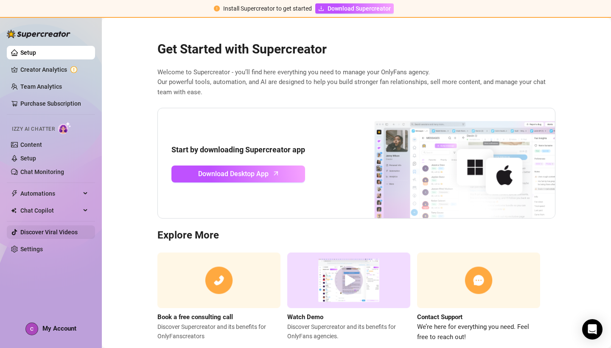
click at [38, 235] on link "Discover Viral Videos" at bounding box center [48, 232] width 57 height 7
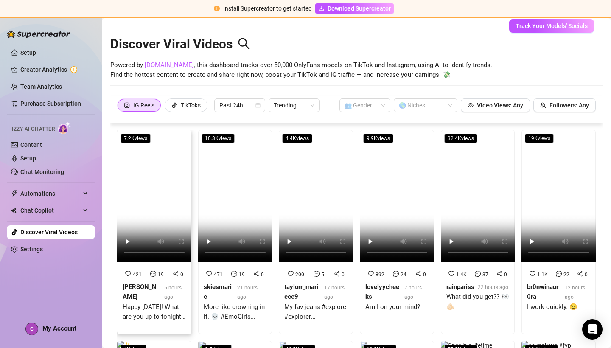
click at [162, 183] on video at bounding box center [154, 196] width 74 height 132
click at [161, 189] on video at bounding box center [154, 196] width 74 height 132
click at [244, 173] on video at bounding box center [235, 196] width 74 height 132
click at [345, 181] on video at bounding box center [316, 196] width 74 height 132
click at [63, 137] on div "Izzy AI Chatter" at bounding box center [50, 127] width 90 height 19
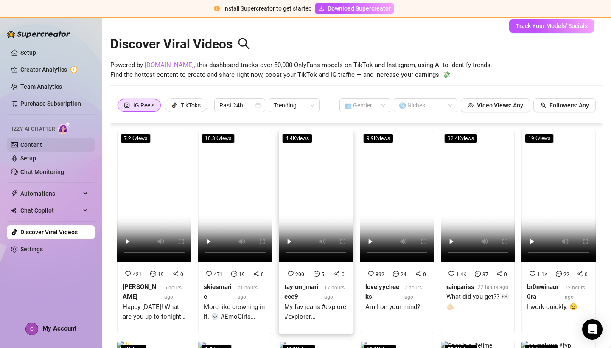
click at [42, 148] on link "Content" at bounding box center [31, 144] width 22 height 7
